Goal: Information Seeking & Learning: Learn about a topic

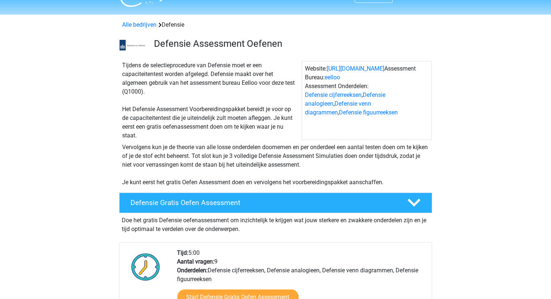
scroll to position [53, 0]
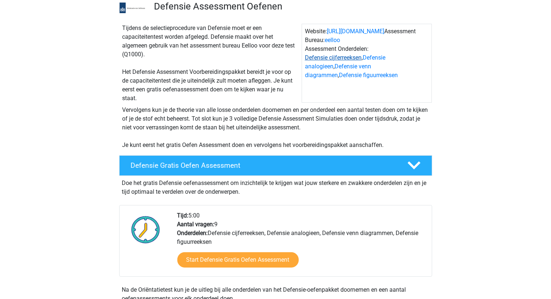
click at [324, 59] on link "Defensie cijferreeksen" at bounding box center [333, 57] width 57 height 7
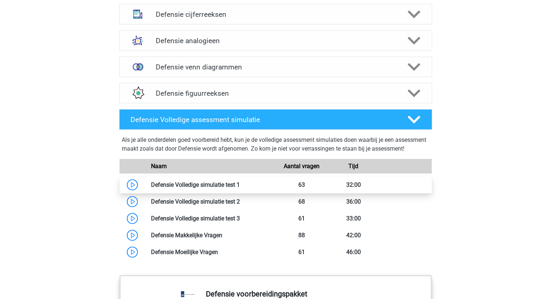
click at [240, 188] on link at bounding box center [240, 184] width 0 height 7
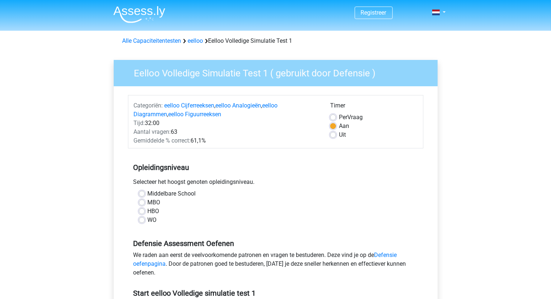
click at [182, 196] on label "Middelbare School" at bounding box center [172, 194] width 48 height 9
click at [145, 196] on input "Middelbare School" at bounding box center [142, 193] width 6 height 7
radio input "true"
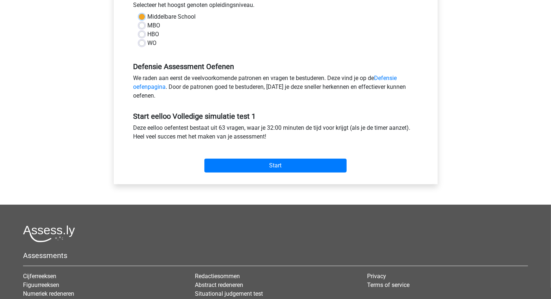
scroll to position [179, 0]
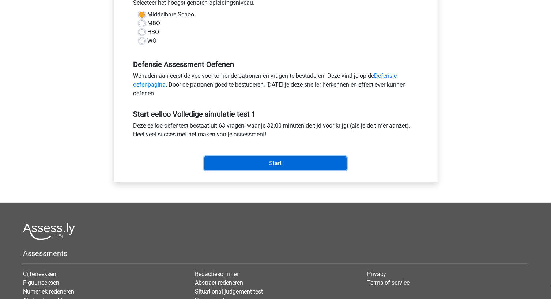
click at [255, 164] on input "Start" at bounding box center [276, 164] width 142 height 14
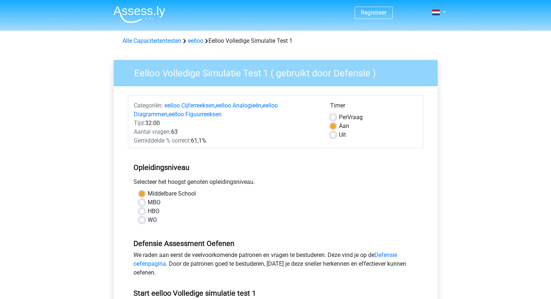
scroll to position [179, 0]
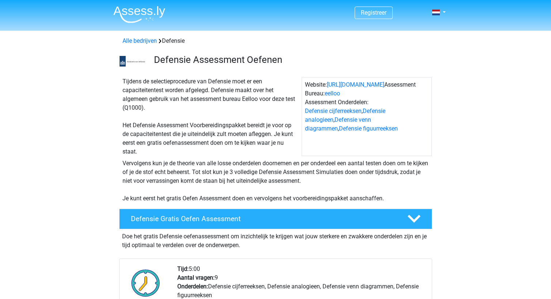
scroll to position [563, 0]
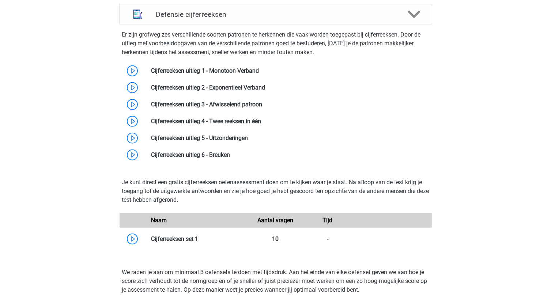
scroll to position [53, 0]
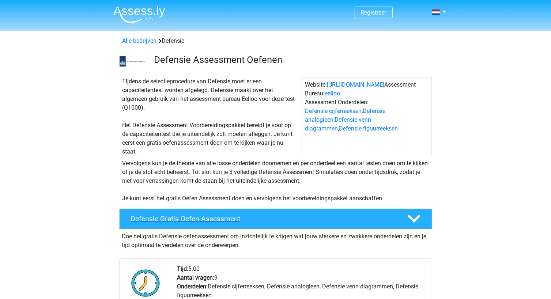
click at [187, 218] on h4 "Defensie Gratis Oefen Assessment" at bounding box center [263, 219] width 265 height 8
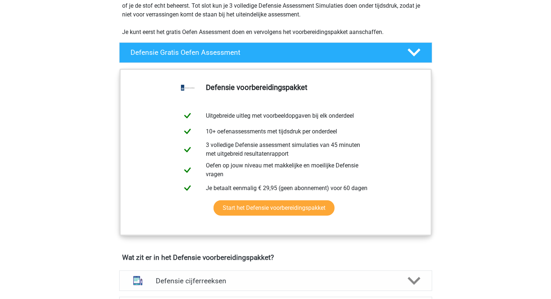
scroll to position [211, 0]
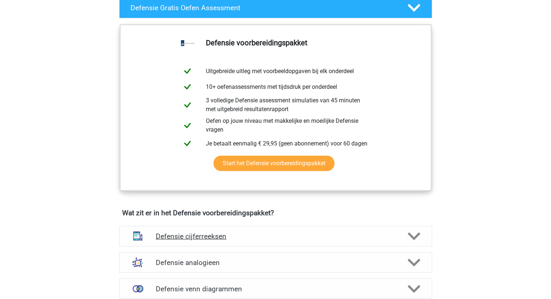
click at [183, 227] on div "Defensie cijferreeksen" at bounding box center [275, 236] width 313 height 20
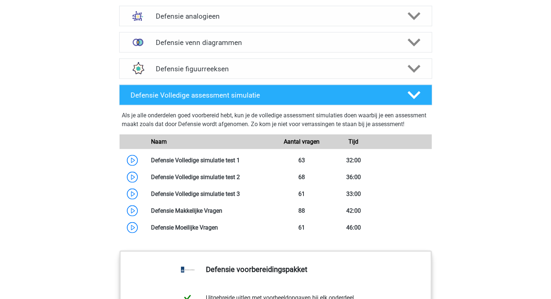
scroll to position [885, 0]
